Goal: Task Accomplishment & Management: Complete application form

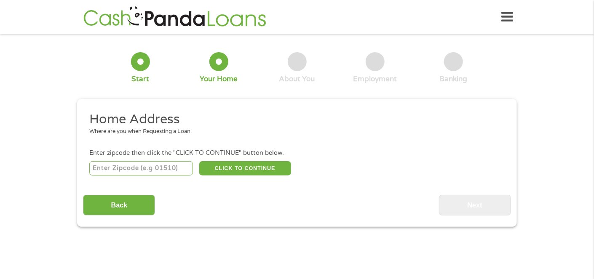
click at [152, 172] on input "number" at bounding box center [141, 168] width 104 height 14
type input "89011"
click at [293, 167] on div "89011 CLICK TO CONTINUE Please recheck your Zipcode, it seems to be Incorrect" at bounding box center [296, 168] width 415 height 17
click at [262, 172] on button "CLICK TO CONTINUE" at bounding box center [245, 168] width 92 height 14
type input "89011"
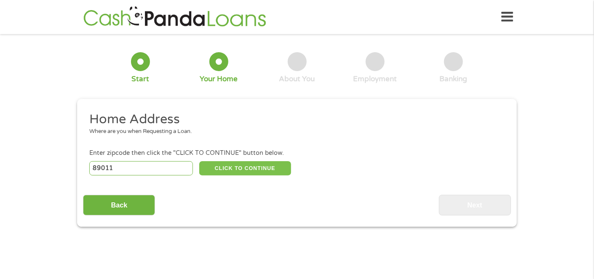
type input "[PERSON_NAME]"
select select "[US_STATE]"
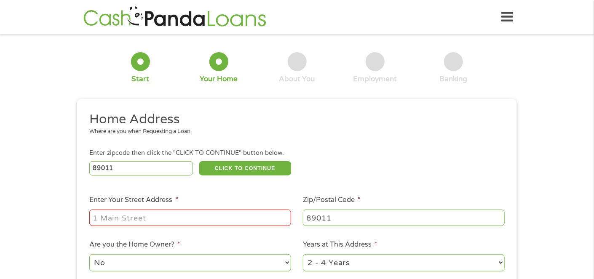
click at [237, 225] on input "Enter Your Street Address *" at bounding box center [190, 218] width 202 height 16
type input "[STREET_ADDRESS]"
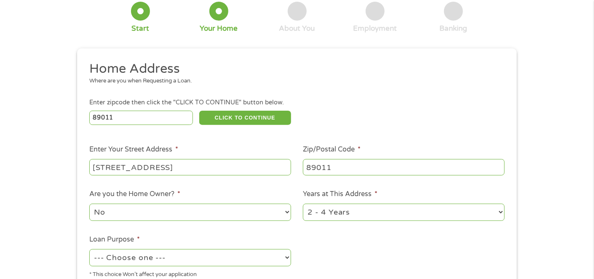
scroll to position [84, 0]
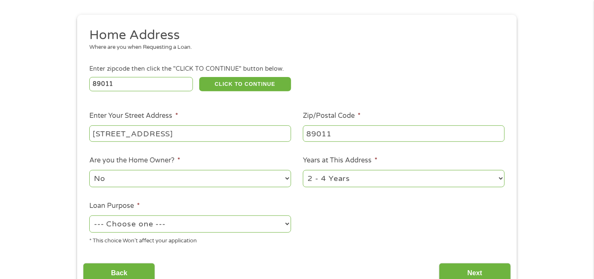
click at [439, 169] on li "Years at This Address * 1 Year or less 1 - 2 Years 2 - 4 Years Over 4 Years" at bounding box center [404, 171] width 214 height 33
click at [442, 177] on select "1 Year or less 1 - 2 Years 2 - 4 Years Over 4 Years" at bounding box center [404, 178] width 202 height 17
select select "60months"
click at [303, 171] on select "1 Year or less 1 - 2 Years 2 - 4 Years Over 4 Years" at bounding box center [404, 178] width 202 height 17
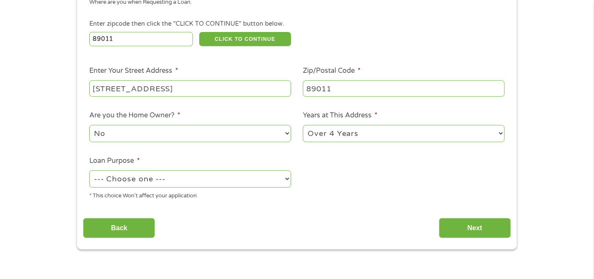
scroll to position [169, 0]
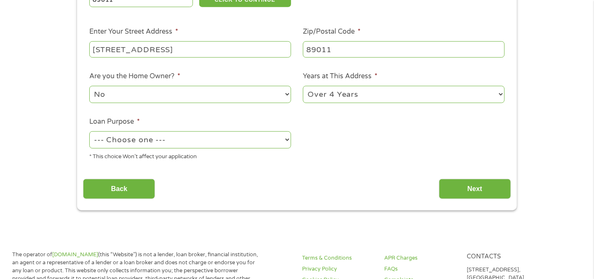
click at [222, 138] on select "--- Choose one --- Pay Bills Debt Consolidation Home Improvement Major Purchase…" at bounding box center [190, 139] width 202 height 17
select select "paybills"
click at [89, 132] on select "--- Choose one --- Pay Bills Debt Consolidation Home Improvement Major Purchase…" at bounding box center [190, 139] width 202 height 17
click at [469, 195] on input "Next" at bounding box center [475, 189] width 72 height 21
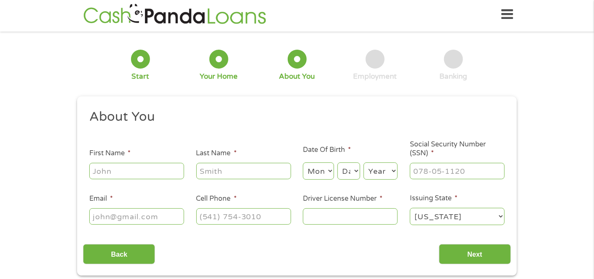
scroll to position [0, 0]
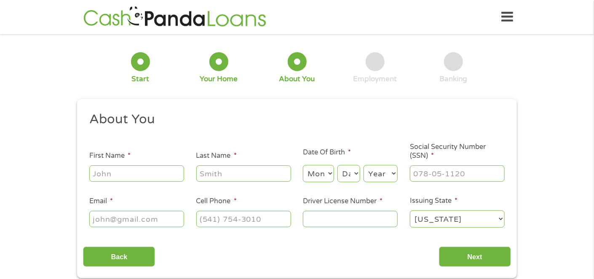
click at [100, 173] on input "First Name *" at bounding box center [136, 174] width 95 height 16
type input "[PERSON_NAME]"
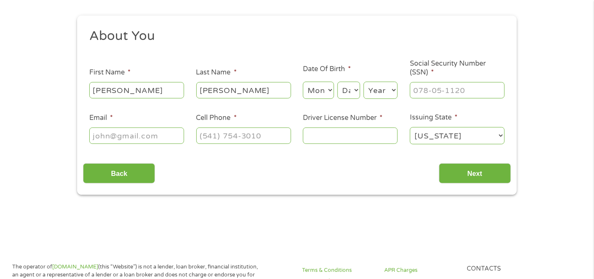
scroll to position [84, 0]
click at [331, 87] on select "Month 1 2 3 4 5 6 7 8 9 10 11 12" at bounding box center [318, 89] width 31 height 17
select select "4"
click at [303, 81] on select "Month 1 2 3 4 5 6 7 8 9 10 11 12" at bounding box center [318, 89] width 31 height 17
click at [348, 93] on select "Day 1 2 3 4 5 6 7 8 9 10 11 12 13 14 15 16 17 18 19 20 21 22 23 24 25 26 27 28 …" at bounding box center [349, 89] width 23 height 17
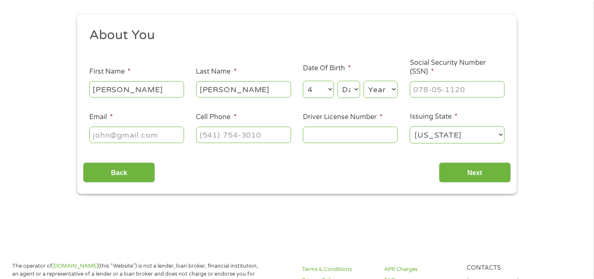
select select "21"
click at [338, 81] on select "Day 1 2 3 4 5 6 7 8 9 10 11 12 13 14 15 16 17 18 19 20 21 22 23 24 25 26 27 28 …" at bounding box center [349, 89] width 23 height 17
click at [380, 94] on select "Year [DATE] 2006 2005 2004 2003 2002 2001 2000 1999 1998 1997 1996 1995 1994 19…" at bounding box center [381, 89] width 34 height 17
select select "1984"
click at [364, 81] on select "Year [DATE] 2006 2005 2004 2003 2002 2001 2000 1999 1998 1997 1996 1995 1994 19…" at bounding box center [381, 89] width 34 height 17
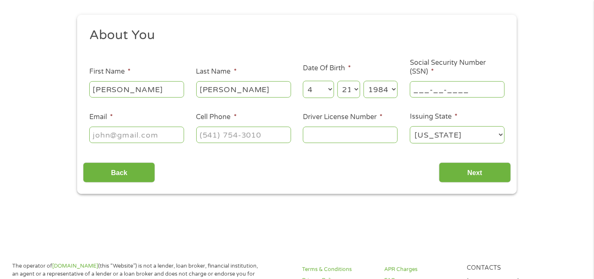
click at [458, 85] on input "___-__-____" at bounding box center [457, 89] width 95 height 16
type input "225-45-5344"
type input "[PERSON_NAME][EMAIL_ADDRESS][PERSON_NAME][DOMAIN_NAME]"
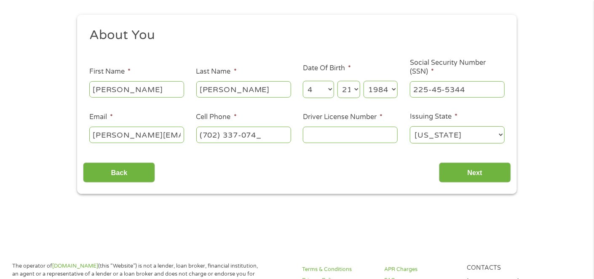
type input "[PHONE_NUMBER]"
click at [378, 136] on input "Driver License Number *" at bounding box center [350, 135] width 95 height 16
type input "1400929963"
click at [451, 172] on input "Next" at bounding box center [475, 173] width 72 height 21
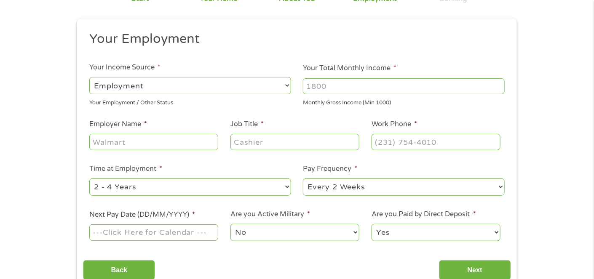
scroll to position [84, 0]
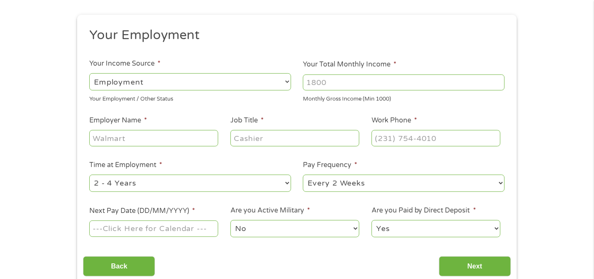
click at [190, 79] on select "--- Choose one --- Employment [DEMOGRAPHIC_DATA] Benefits" at bounding box center [190, 81] width 202 height 17
drag, startPoint x: 190, startPoint y: 79, endPoint x: 314, endPoint y: 82, distance: 123.9
click at [190, 79] on select "--- Choose one --- Employment [DEMOGRAPHIC_DATA] Benefits" at bounding box center [190, 81] width 202 height 17
click at [362, 82] on input "Your Total Monthly Income *" at bounding box center [404, 83] width 202 height 16
type input "5100"
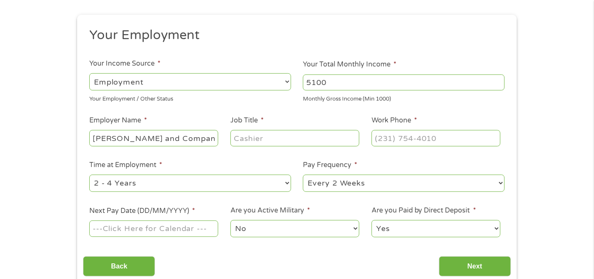
type input "[PERSON_NAME] and Company"
type input "Account Manager"
type input "[PHONE_NUMBER]"
click at [267, 182] on select "--- Choose one --- 1 Year or less 1 - 2 Years 2 - 4 Years Over 4 Years" at bounding box center [190, 183] width 202 height 17
select select "60months"
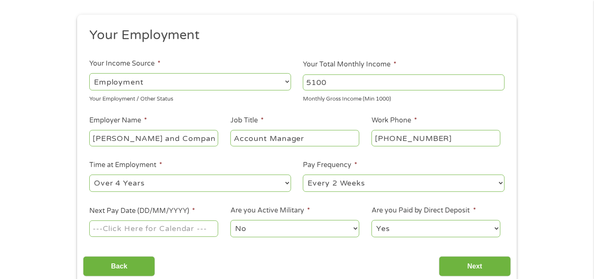
click at [89, 175] on select "--- Choose one --- 1 Year or less 1 - 2 Years 2 - 4 Years Over 4 Years" at bounding box center [190, 183] width 202 height 17
click at [166, 226] on input "Next Pay Date (DD/MM/YYYY) *" at bounding box center [153, 229] width 129 height 16
click at [200, 227] on input "Next Pay Date (DD/MM/YYYY) *" at bounding box center [153, 229] width 129 height 16
click at [188, 228] on input "Next Pay Date (DD/MM/YYYY) *" at bounding box center [153, 229] width 129 height 16
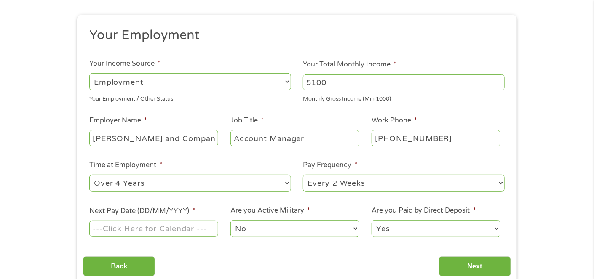
click at [161, 227] on input "Next Pay Date (DD/MM/YYYY) *" at bounding box center [153, 229] width 129 height 16
click at [157, 230] on input "09" at bounding box center [153, 229] width 129 height 16
type input "[DATE]"
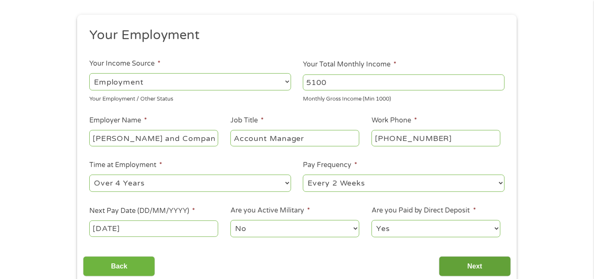
click at [480, 266] on input "Next" at bounding box center [475, 267] width 72 height 21
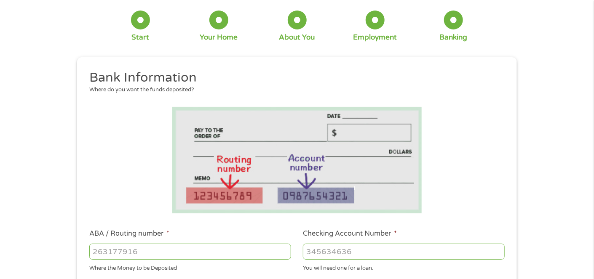
scroll to position [169, 0]
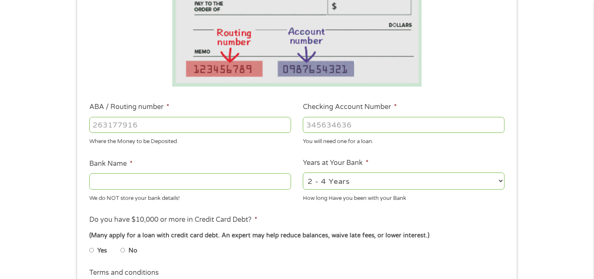
click at [127, 122] on input "ABA / Routing number *" at bounding box center [190, 125] width 202 height 16
type input "221283512"
type input "AFFINITY FEDERAL CREDIT UNION"
type input "817422142"
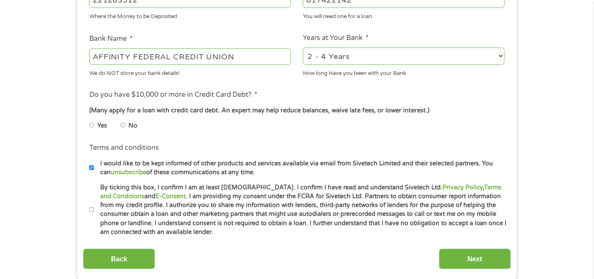
scroll to position [295, 0]
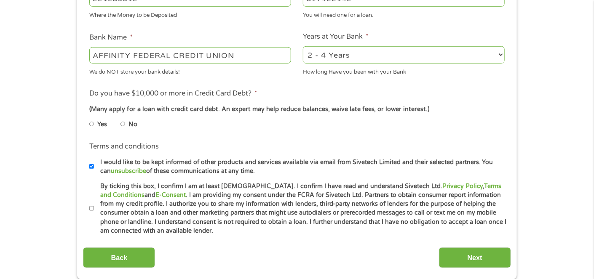
click at [123, 125] on input "No" at bounding box center [123, 124] width 5 height 13
radio input "true"
drag, startPoint x: 95, startPoint y: 206, endPoint x: 102, endPoint y: 212, distance: 9.6
click at [95, 206] on label "By ticking this box, I confirm I am at least [DEMOGRAPHIC_DATA]. I confirm I ha…" at bounding box center [300, 209] width 413 height 54
click at [94, 206] on input "By ticking this box, I confirm I am at least [DEMOGRAPHIC_DATA]. I confirm I ha…" at bounding box center [91, 208] width 5 height 13
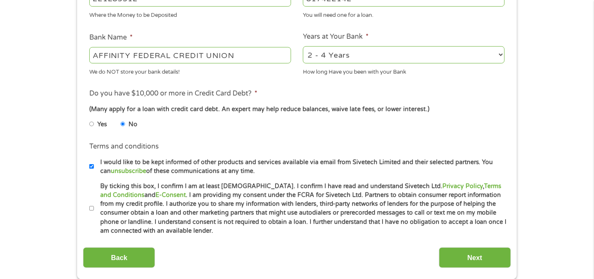
checkbox input "true"
click at [483, 255] on input "Next" at bounding box center [475, 258] width 72 height 21
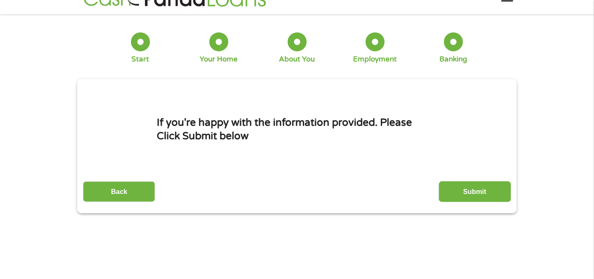
scroll to position [0, 0]
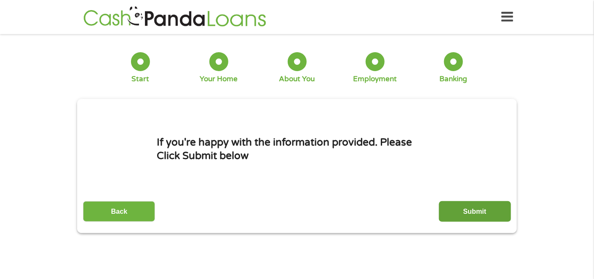
click at [455, 212] on input "Submit" at bounding box center [475, 211] width 72 height 21
